Goal: Information Seeking & Learning: Compare options

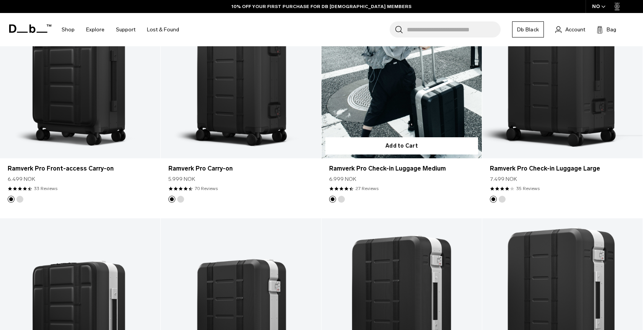
click at [340, 198] on button "Silver" at bounding box center [341, 199] width 7 height 7
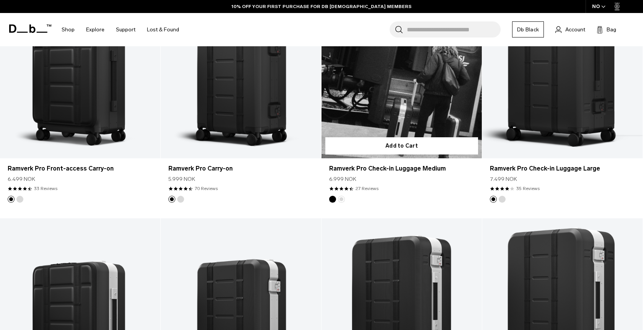
click at [370, 103] on link "Ramverk Pro Check-in Luggage Medium Silver" at bounding box center [402, 69] width 160 height 178
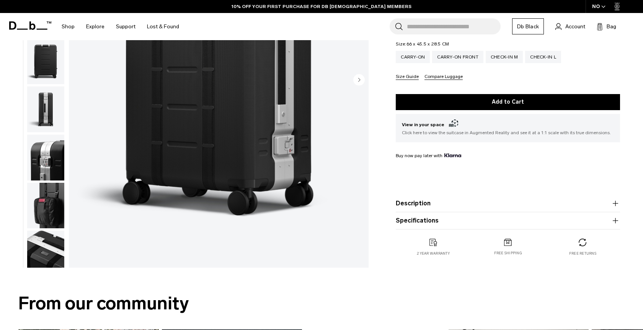
scroll to position [216, 0]
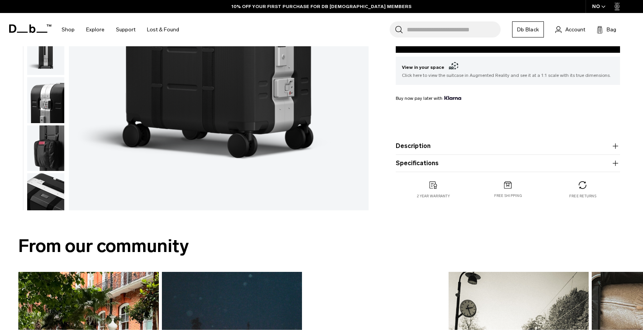
click at [419, 142] on button "Description" at bounding box center [508, 146] width 224 height 9
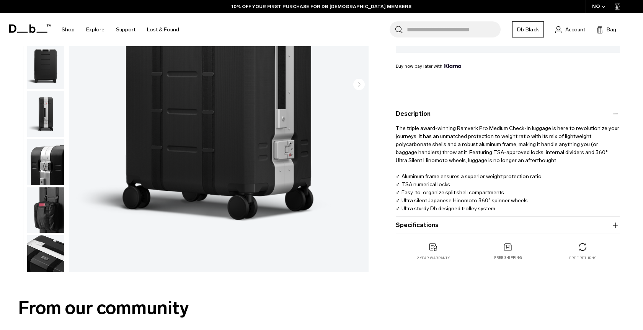
scroll to position [0, 0]
click at [55, 170] on img "button" at bounding box center [45, 162] width 37 height 46
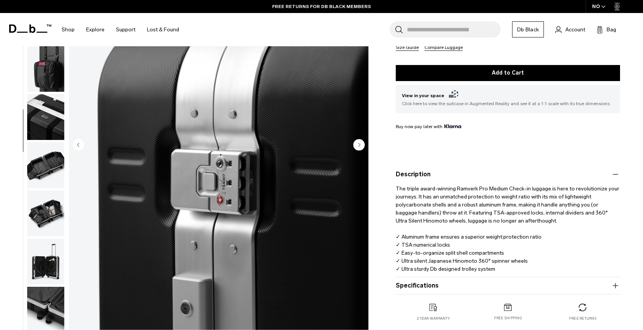
scroll to position [145, 0]
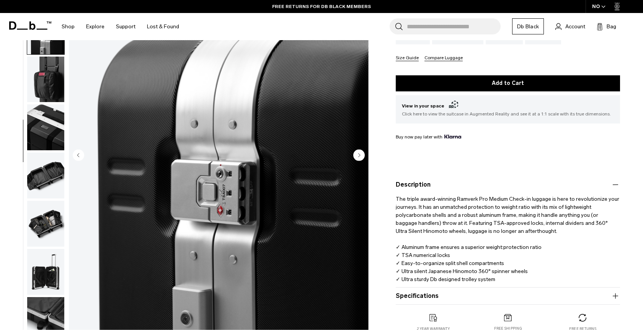
click at [46, 75] on img "button" at bounding box center [45, 79] width 37 height 46
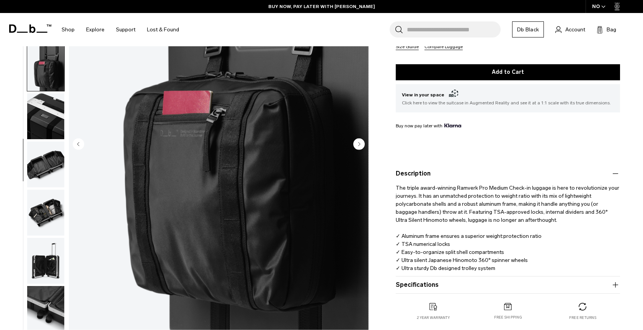
scroll to position [0, 0]
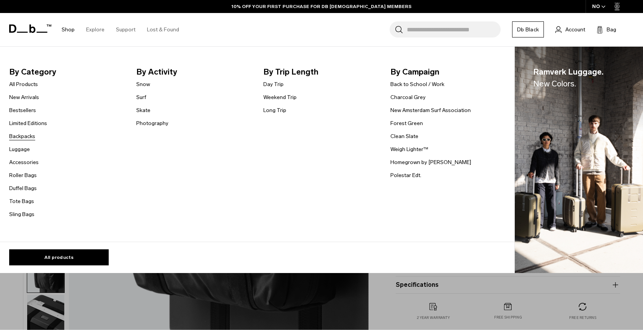
click at [26, 139] on link "Backpacks" at bounding box center [22, 136] width 26 height 8
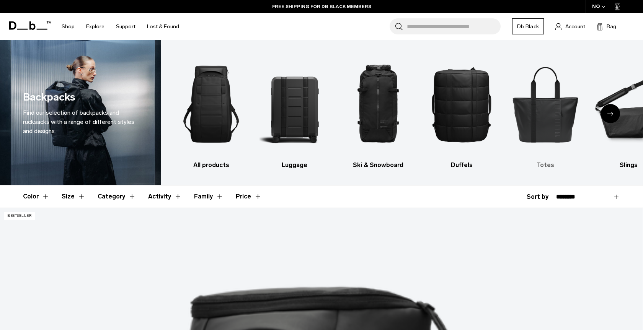
click at [552, 126] on img "5 / 10" at bounding box center [545, 104] width 70 height 105
click at [549, 167] on h3 "Totes" at bounding box center [545, 165] width 70 height 9
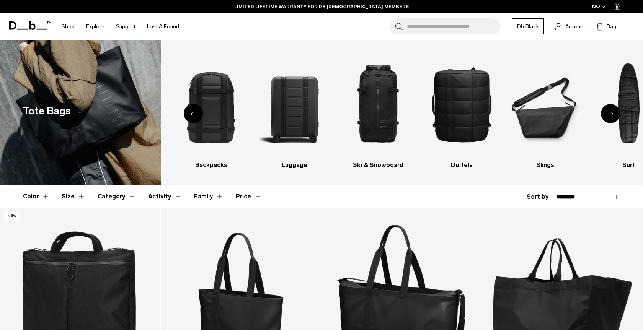
click at [189, 112] on div "Previous slide" at bounding box center [193, 113] width 19 height 19
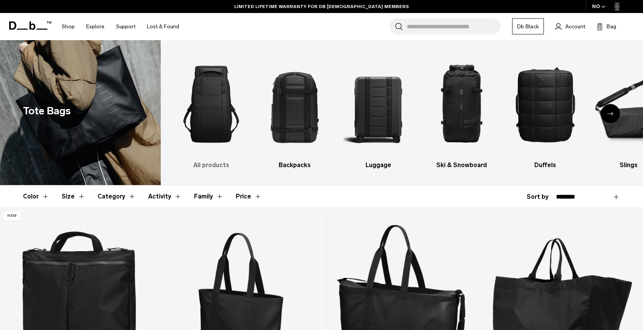
click at [220, 116] on img "1 / 10" at bounding box center [211, 104] width 70 height 105
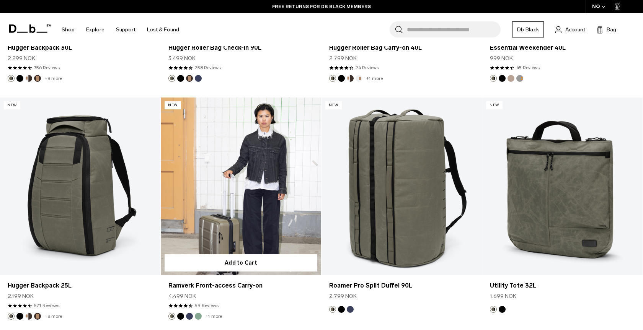
scroll to position [2729, 0]
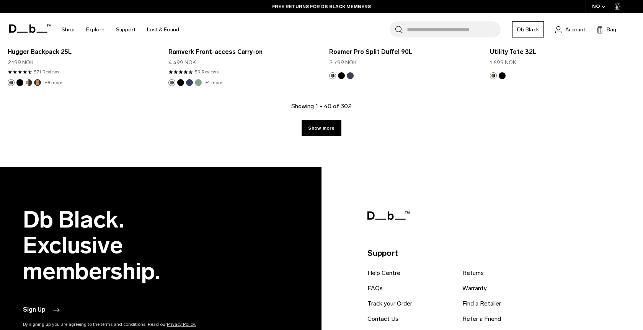
click at [329, 139] on div "Showing 1 - 40 of 302 Show more" at bounding box center [321, 134] width 643 height 65
click at [329, 137] on div "Showing 1 - 40 of 302 Show more" at bounding box center [321, 134] width 643 height 65
click at [330, 134] on link "Show more" at bounding box center [321, 128] width 39 height 16
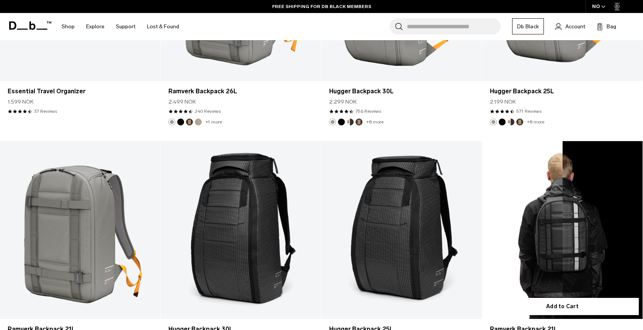
scroll to position [4404, 0]
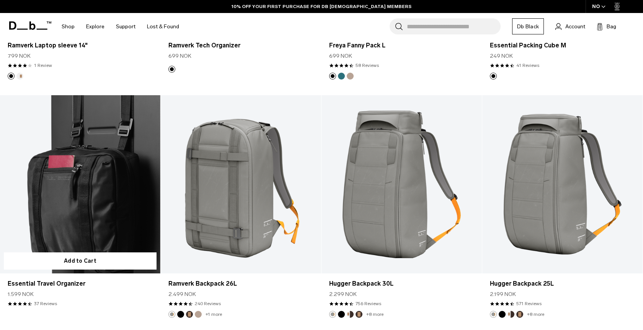
click at [126, 211] on link "Essential Travel Organizer" at bounding box center [80, 184] width 160 height 178
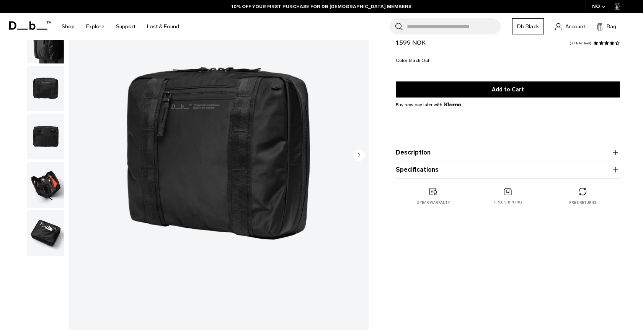
scroll to position [102, 0]
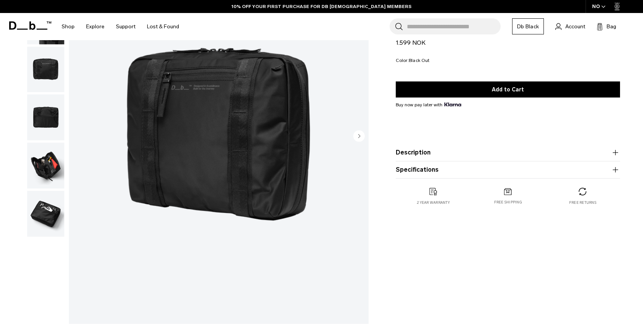
click at [47, 226] on img "button" at bounding box center [45, 214] width 37 height 46
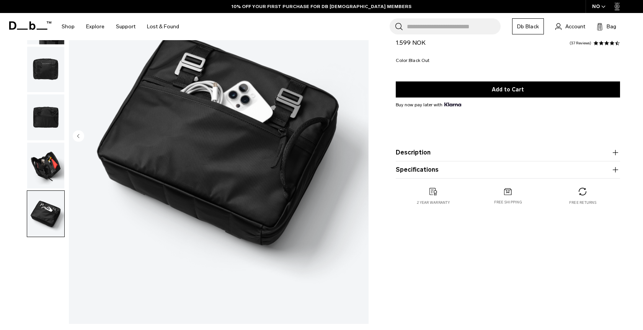
scroll to position [0, 0]
click at [41, 162] on img "button" at bounding box center [45, 166] width 37 height 46
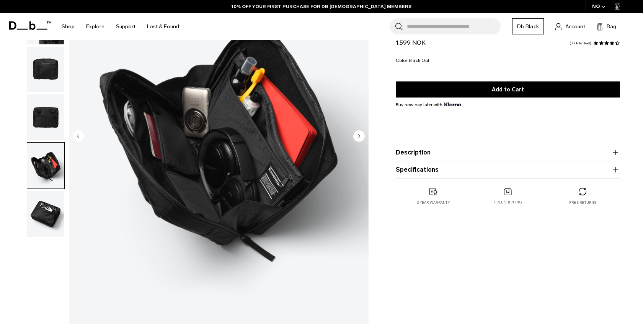
click at [42, 121] on img "button" at bounding box center [45, 118] width 37 height 46
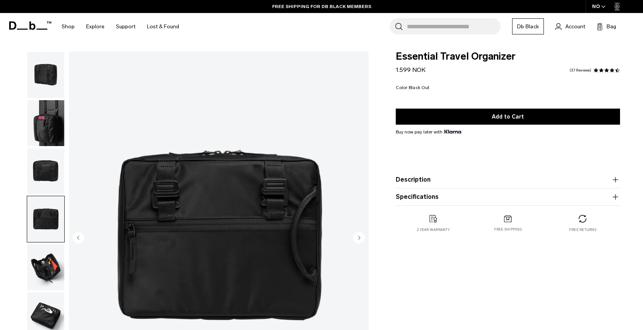
click at [46, 119] on img "button" at bounding box center [45, 123] width 37 height 46
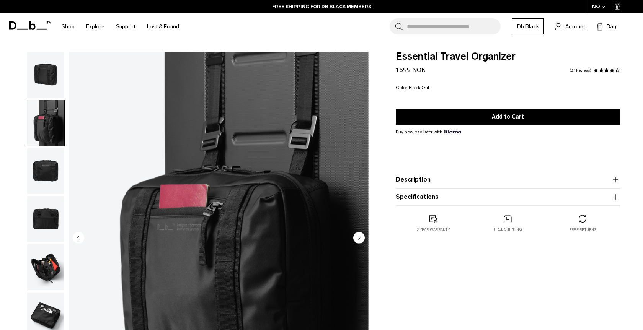
click at [52, 82] on img "button" at bounding box center [45, 75] width 37 height 46
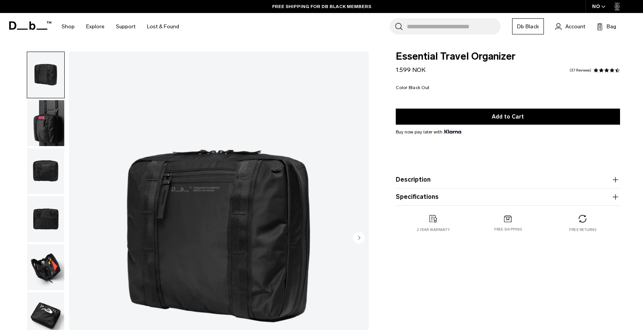
click at [57, 118] on img "button" at bounding box center [45, 123] width 37 height 46
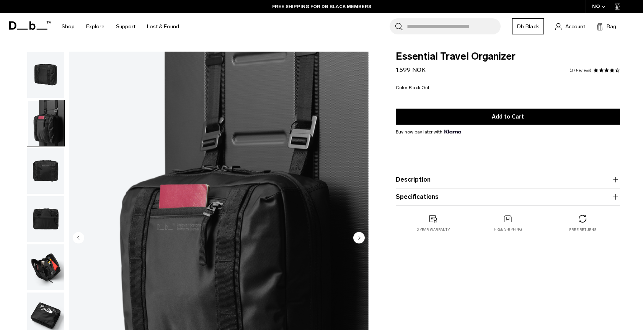
click at [415, 179] on button "Description" at bounding box center [508, 179] width 224 height 9
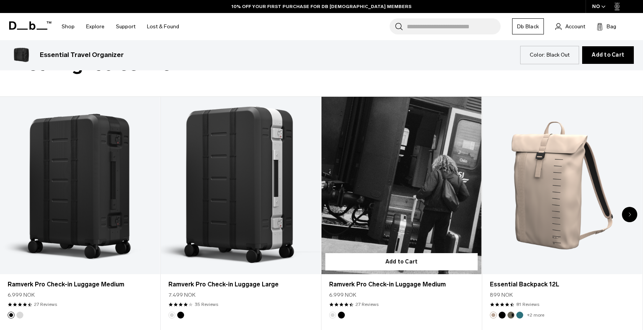
scroll to position [427, 0]
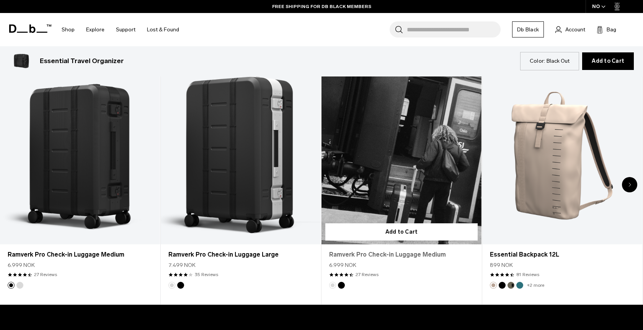
click at [352, 252] on link "Ramverk Pro Check-in Luggage Medium" at bounding box center [401, 254] width 145 height 9
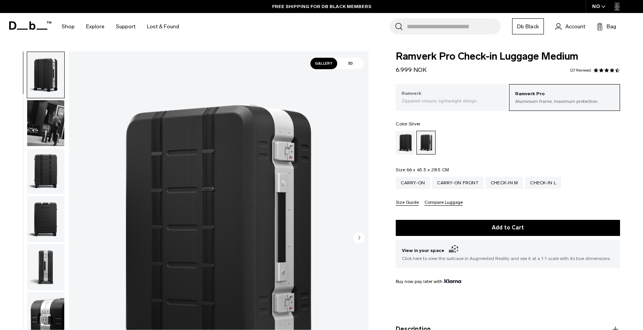
click at [430, 97] on p "Ramverk" at bounding box center [452, 94] width 100 height 8
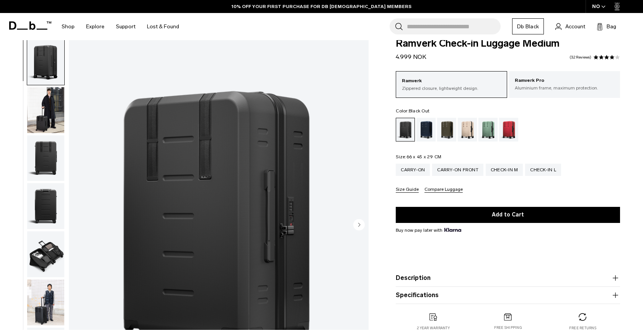
scroll to position [19, 0]
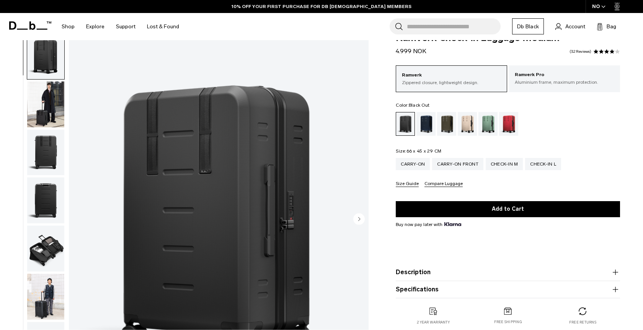
click at [43, 105] on img "button" at bounding box center [45, 105] width 37 height 46
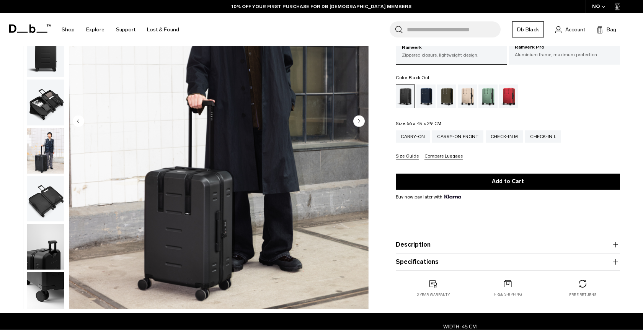
scroll to position [0, 0]
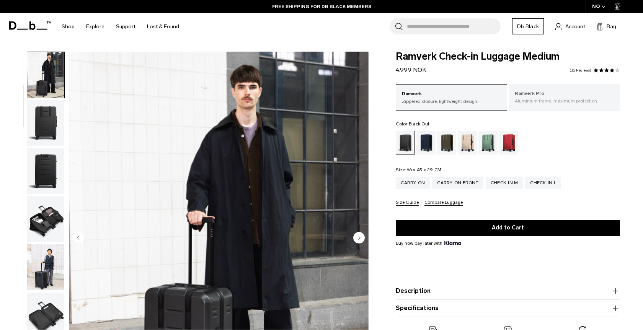
click at [562, 94] on p "Ramverk Pro" at bounding box center [565, 94] width 100 height 8
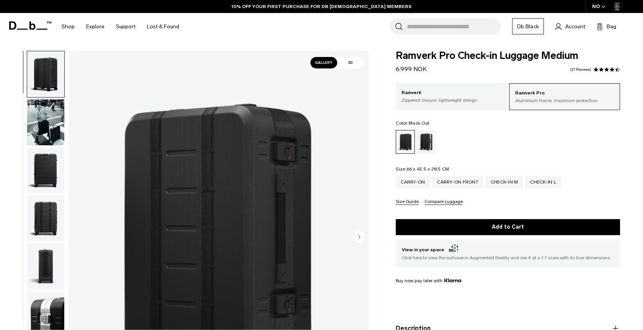
scroll to position [2, 0]
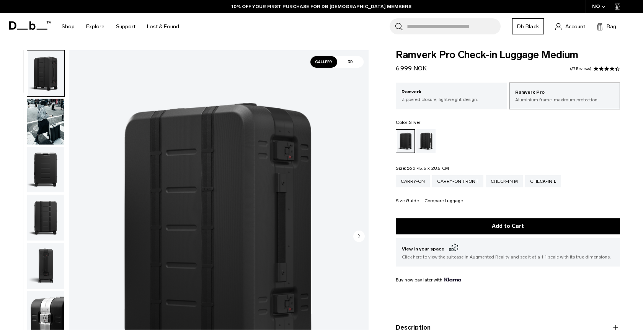
click at [428, 142] on div "Silver" at bounding box center [427, 141] width 20 height 24
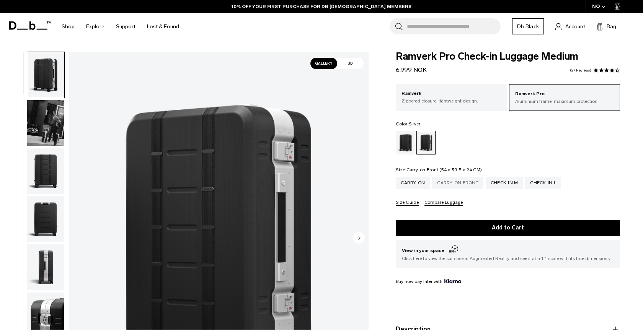
click at [466, 185] on div "Carry-on Front" at bounding box center [457, 183] width 51 height 12
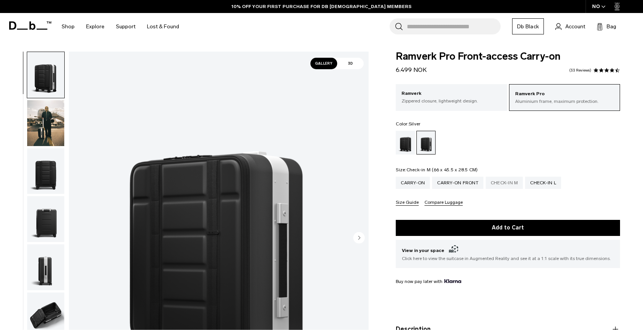
click at [510, 185] on div "Check-in M" at bounding box center [505, 183] width 38 height 12
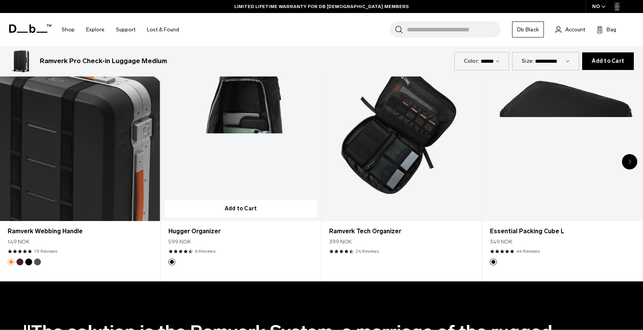
scroll to position [1657, 0]
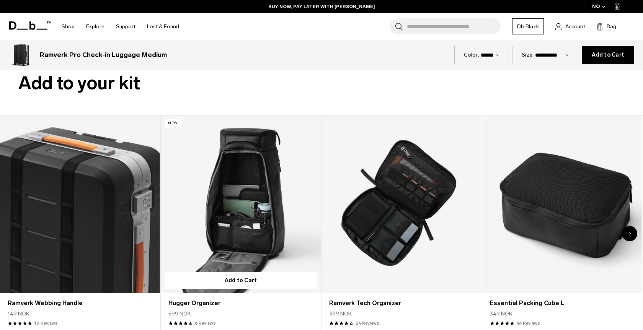
click at [250, 217] on link "Hugger Organizer" at bounding box center [241, 205] width 160 height 178
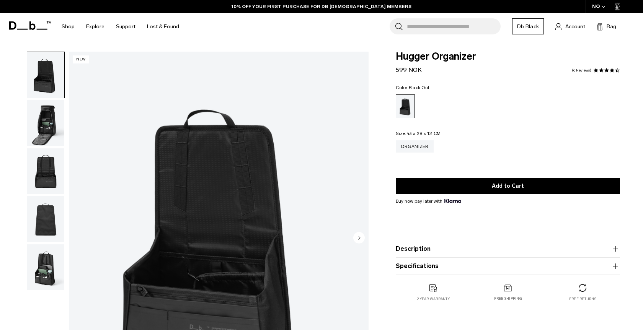
click at [54, 120] on img "button" at bounding box center [45, 123] width 37 height 46
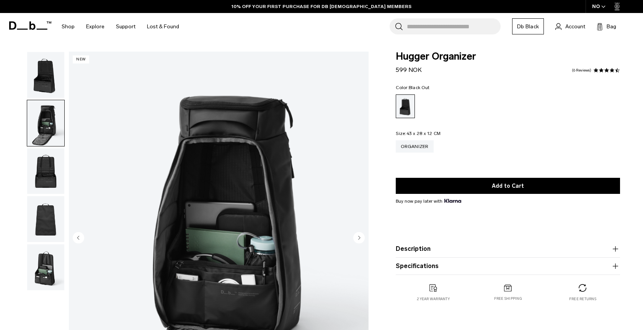
click at [54, 88] on img "button" at bounding box center [45, 75] width 37 height 46
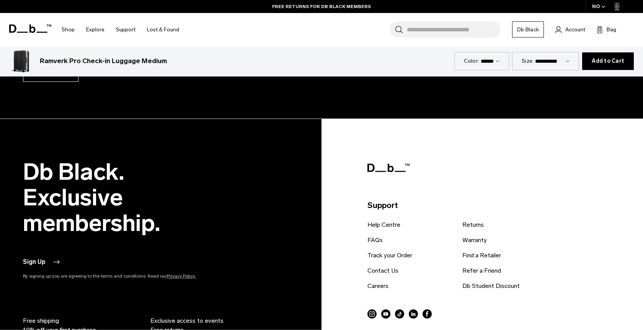
scroll to position [2815, 0]
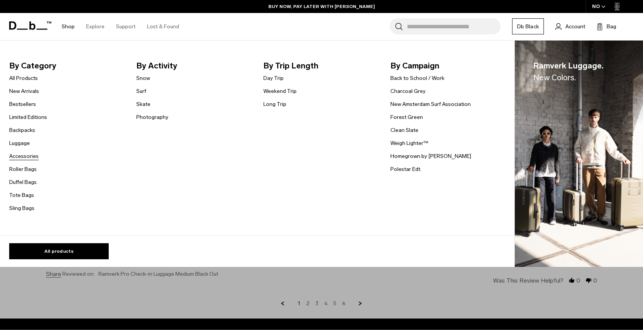
click at [31, 155] on link "Accessories" at bounding box center [23, 156] width 29 height 8
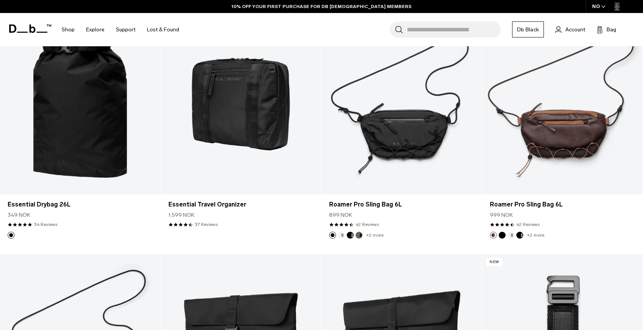
scroll to position [914, 0]
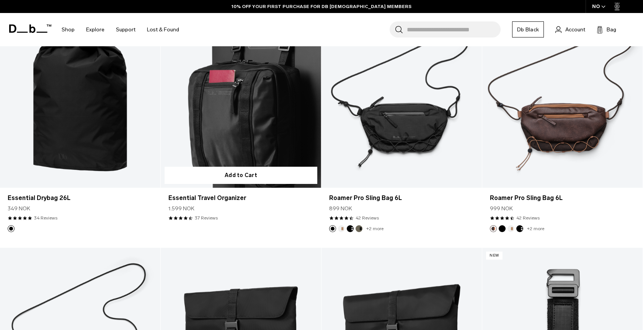
click at [276, 101] on link "Essential Travel Organizer" at bounding box center [241, 99] width 160 height 178
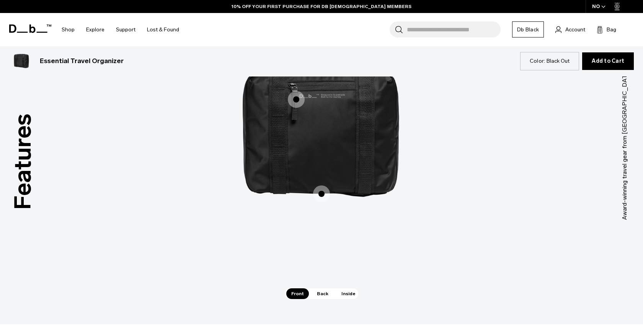
scroll to position [1193, 0]
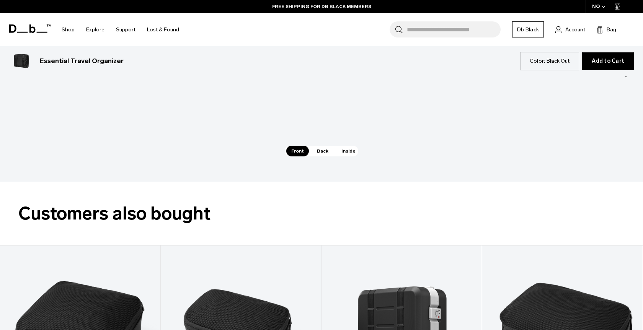
click at [321, 152] on span "Back" at bounding box center [322, 151] width 21 height 11
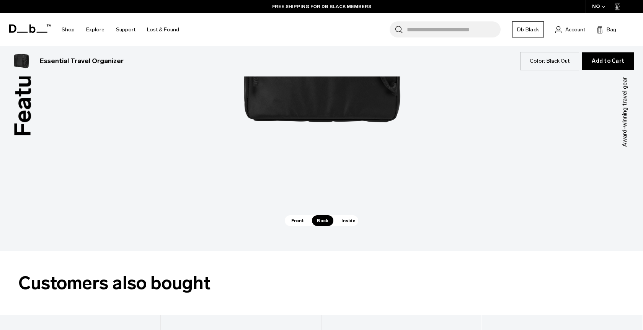
scroll to position [1202, 0]
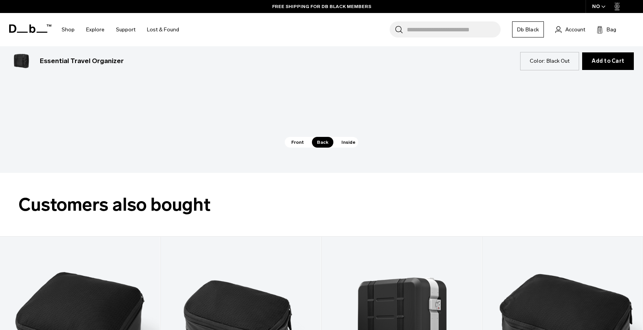
click at [345, 143] on span "Inside" at bounding box center [349, 142] width 24 height 11
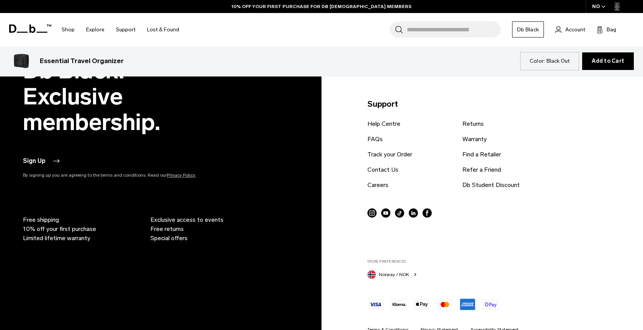
scroll to position [2752, 0]
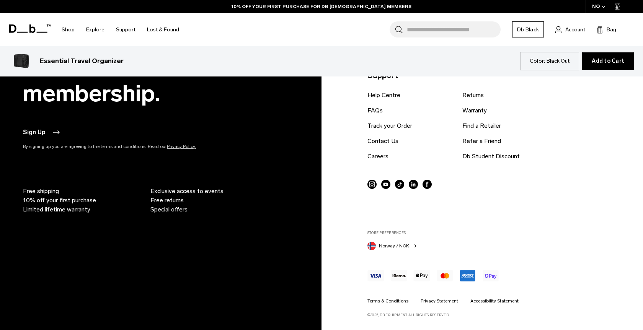
click at [19, 28] on icon at bounding box center [30, 29] width 42 height 8
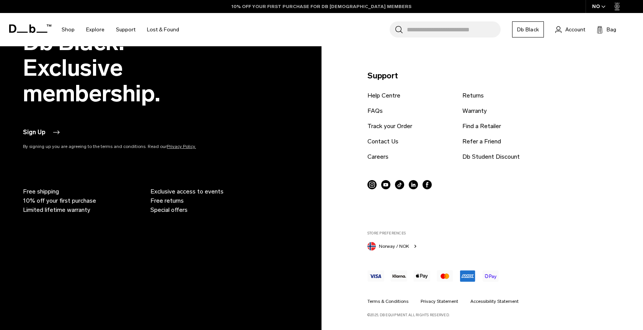
scroll to position [1744, 0]
click at [603, 35] on div "Search for Bags, Luggage... Search Close Trending Products All Products Hugger …" at bounding box center [411, 29] width 452 height 33
click at [603, 31] on button "Bag (0)" at bounding box center [607, 29] width 20 height 9
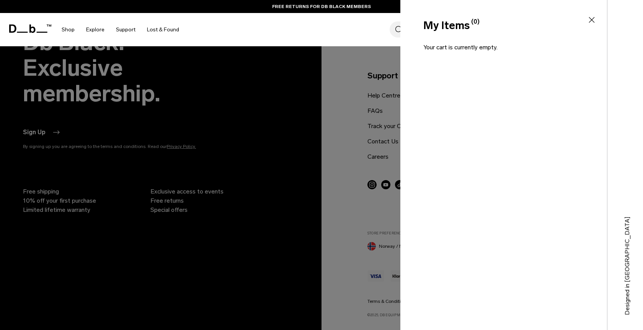
click at [599, 19] on div "My Items (0) Close" at bounding box center [503, 26] width 205 height 16
click at [593, 21] on icon at bounding box center [592, 20] width 6 height 6
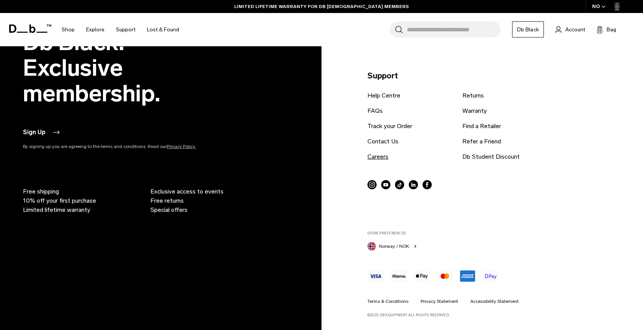
click at [379, 157] on link "Careers" at bounding box center [378, 156] width 21 height 9
